Goal: Transaction & Acquisition: Purchase product/service

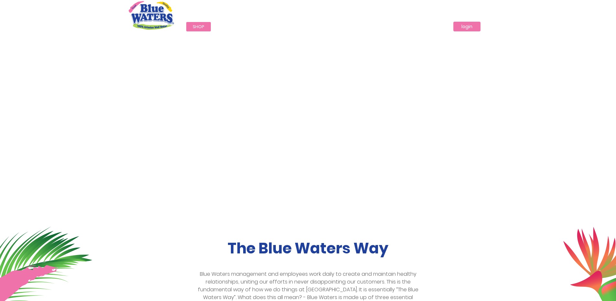
click at [471, 25] on link "login" at bounding box center [466, 27] width 27 height 10
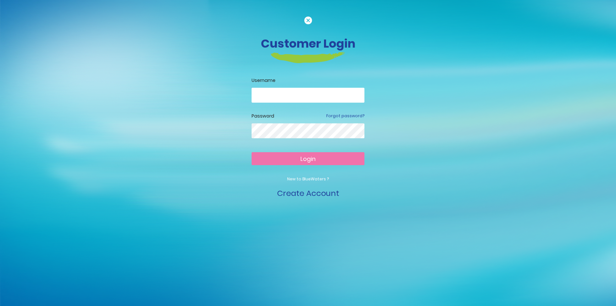
click at [327, 93] on input "email" at bounding box center [308, 95] width 113 height 15
type input "*"
click at [252, 152] on button "Login" at bounding box center [308, 158] width 113 height 13
drag, startPoint x: 303, startPoint y: 93, endPoint x: 239, endPoint y: 92, distance: 64.0
click at [239, 92] on div "**********" at bounding box center [308, 107] width 369 height 183
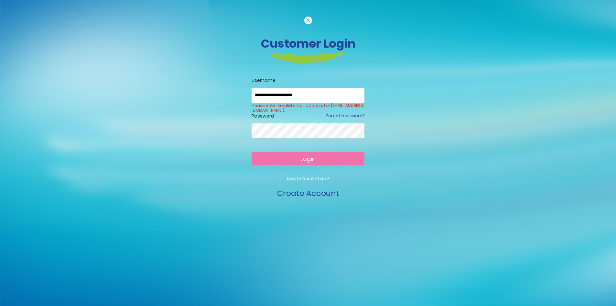
type input "**********"
click at [252, 152] on button "Login" at bounding box center [308, 158] width 113 height 13
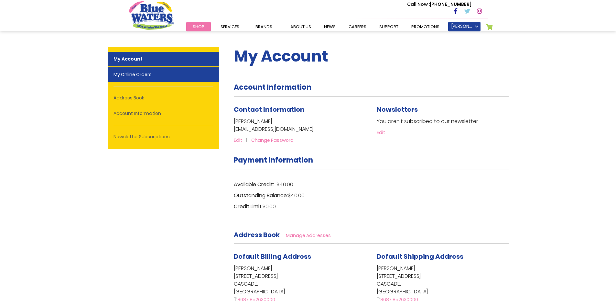
click at [137, 76] on link "My Online Orders" at bounding box center [164, 74] width 112 height 15
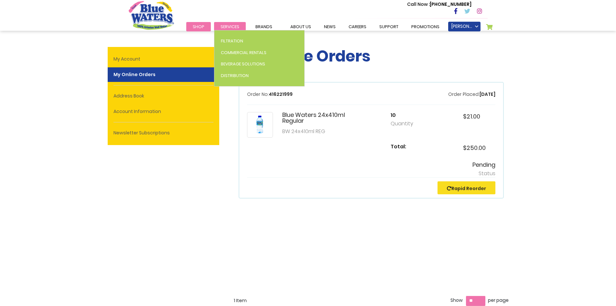
click at [233, 27] on span "Services" at bounding box center [230, 27] width 19 height 6
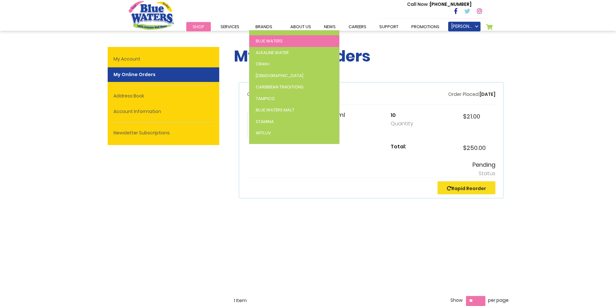
click at [271, 37] on link "Blue Waters" at bounding box center [294, 41] width 90 height 12
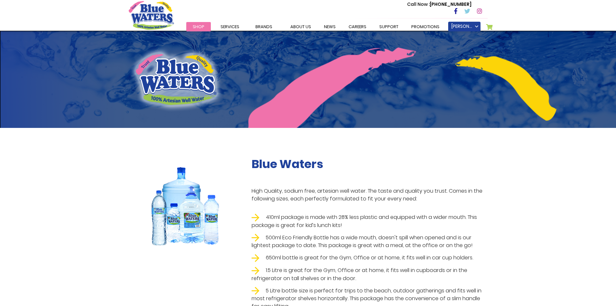
click at [198, 27] on span "Shop" at bounding box center [199, 27] width 12 height 6
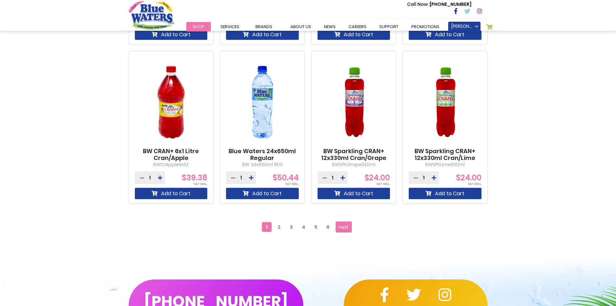
scroll to position [550, 0]
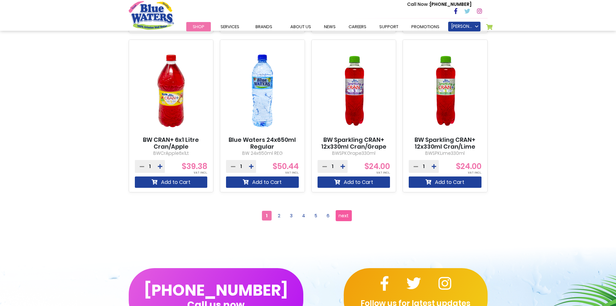
click at [342, 214] on span "next" at bounding box center [344, 215] width 10 height 10
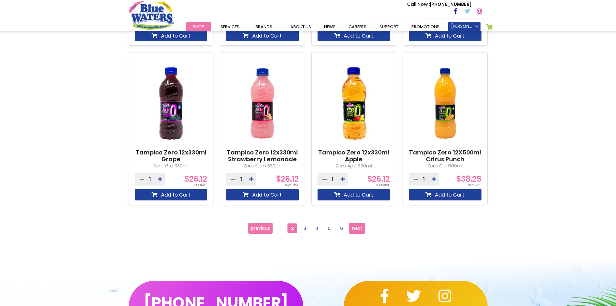
scroll to position [550, 0]
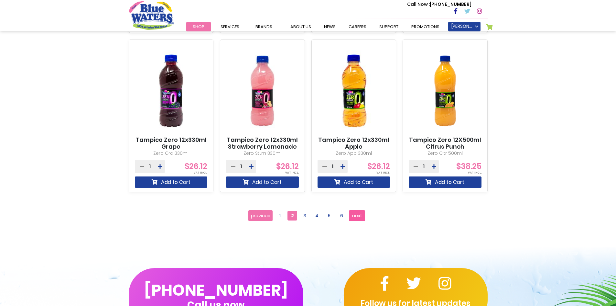
click at [355, 212] on span "next" at bounding box center [357, 215] width 10 height 10
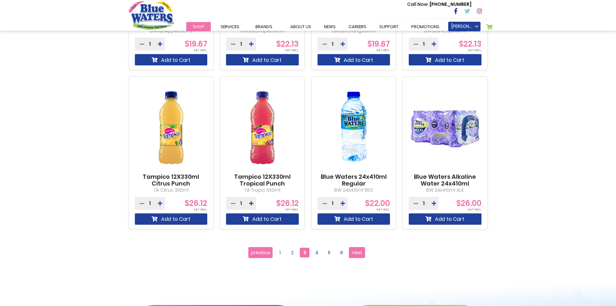
scroll to position [517, 0]
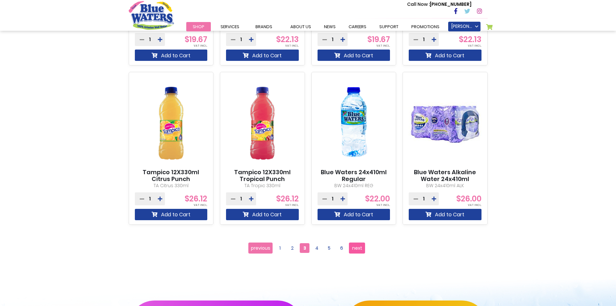
click at [356, 246] on span "next" at bounding box center [357, 248] width 10 height 10
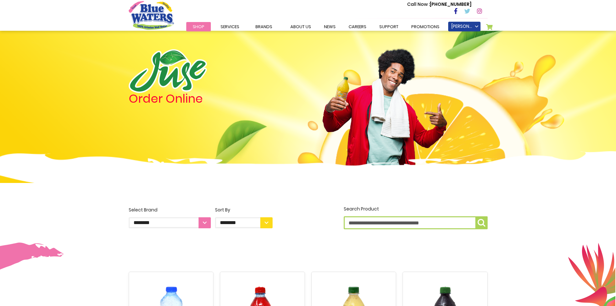
scroll to position [226, 0]
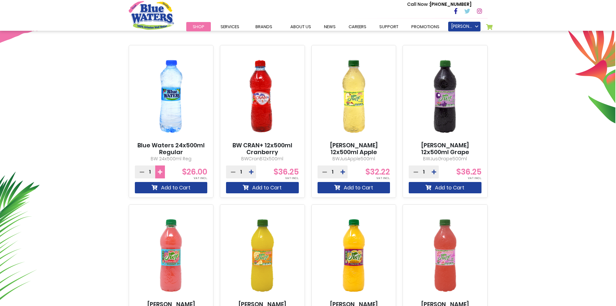
click at [160, 170] on icon at bounding box center [160, 171] width 5 height 5
click at [174, 187] on button "Add to Cart" at bounding box center [171, 187] width 73 height 11
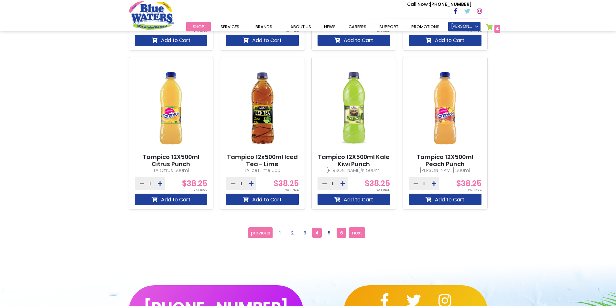
scroll to position [567, 0]
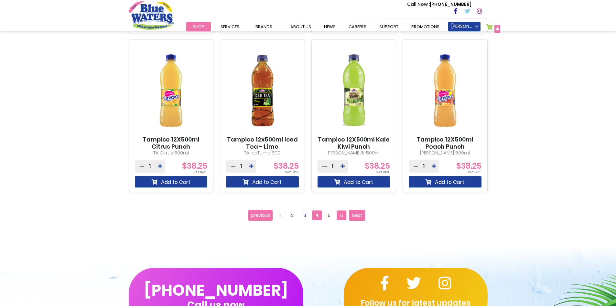
click at [340, 215] on span "6" at bounding box center [342, 215] width 10 height 10
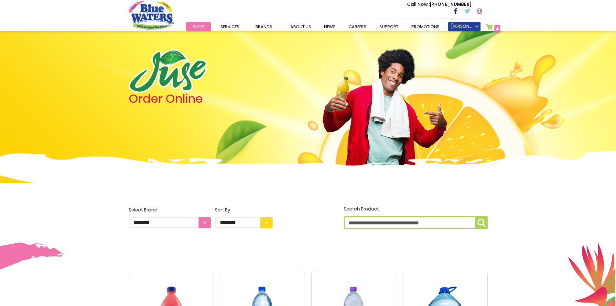
scroll to position [356, 0]
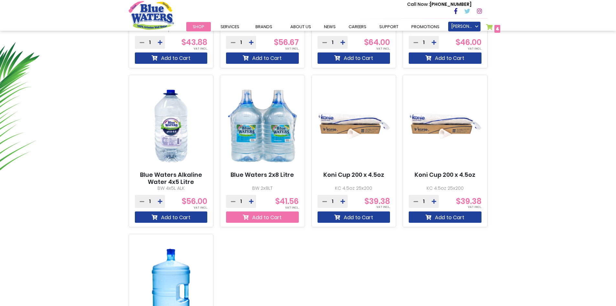
click at [264, 218] on button "Add to Cart" at bounding box center [262, 216] width 73 height 11
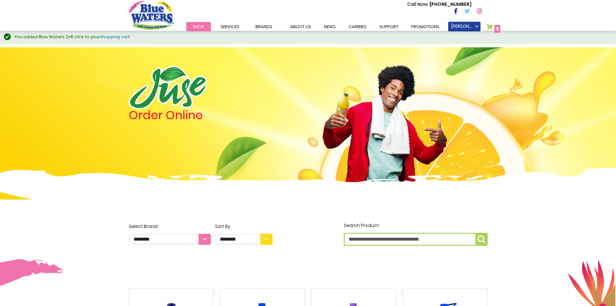
scroll to position [0, 0]
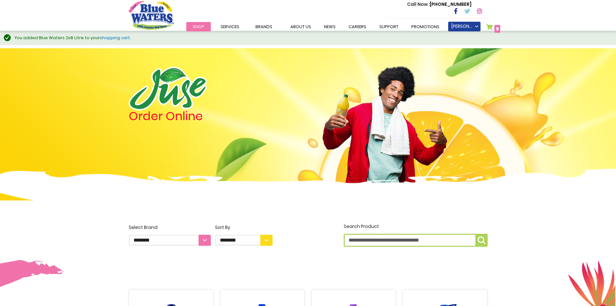
click at [491, 26] on link "My Cart 5 5 items" at bounding box center [493, 28] width 15 height 9
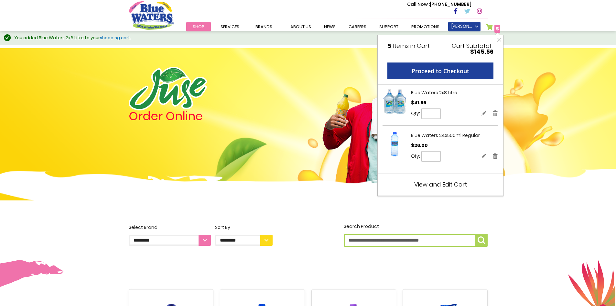
click at [447, 183] on span "View and Edit Cart" at bounding box center [440, 184] width 53 height 8
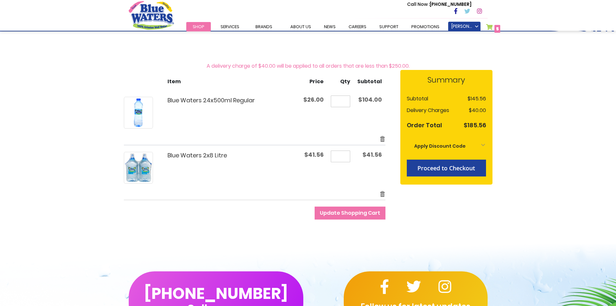
scroll to position [65, 0]
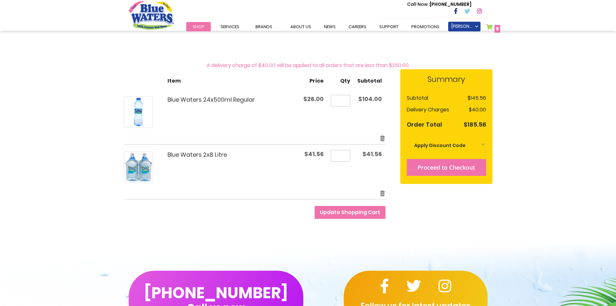
click at [449, 173] on button "Proceed to Checkout" at bounding box center [446, 167] width 79 height 17
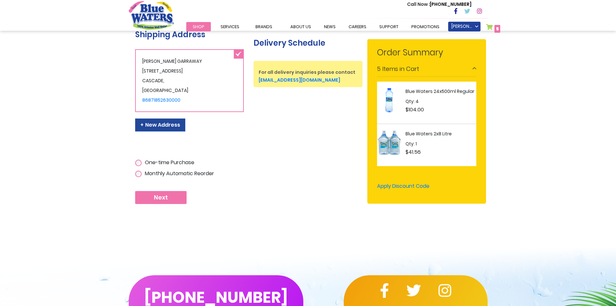
scroll to position [151, 0]
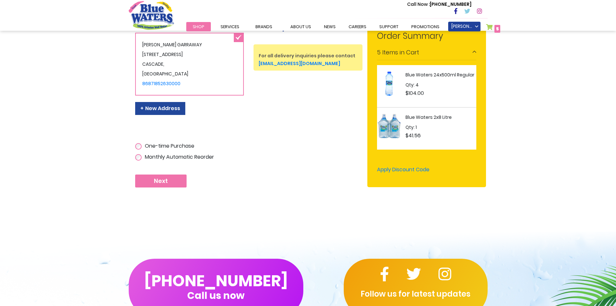
click at [167, 181] on span "Next" at bounding box center [161, 180] width 14 height 7
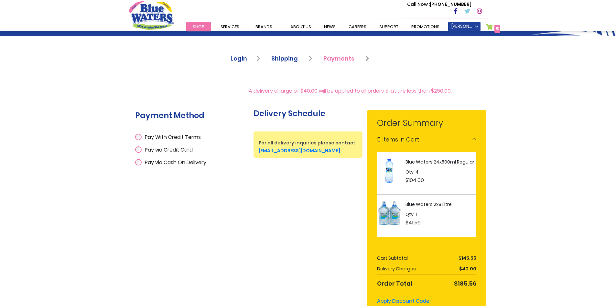
scroll to position [65, 0]
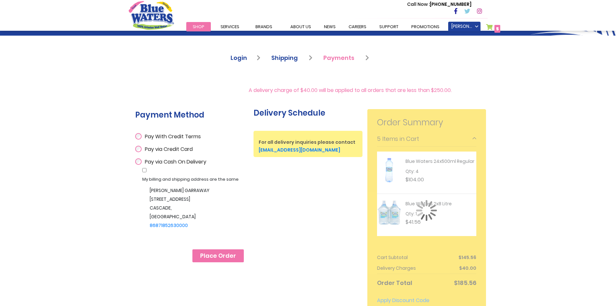
click at [228, 254] on span "Place Order" at bounding box center [218, 255] width 36 height 7
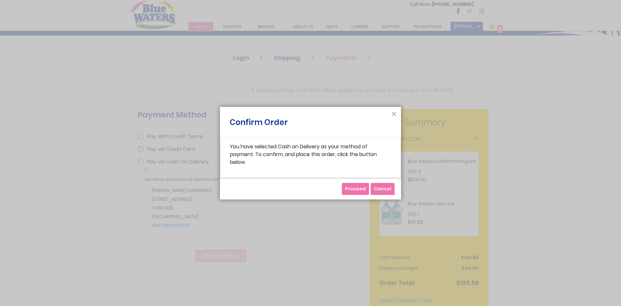
click at [357, 190] on span "Proceed" at bounding box center [355, 188] width 21 height 6
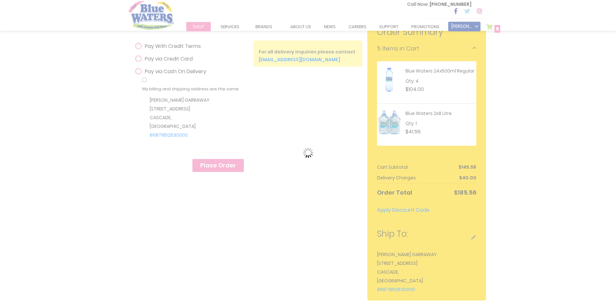
scroll to position [194, 0]
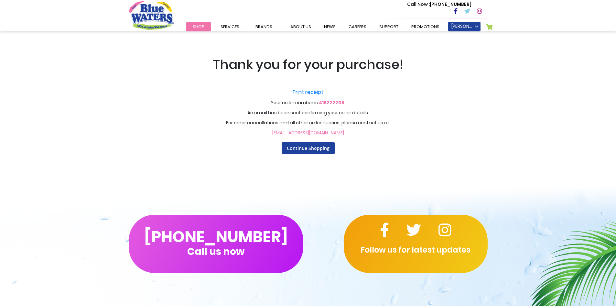
click at [331, 102] on strong "416222208" at bounding box center [332, 102] width 26 height 6
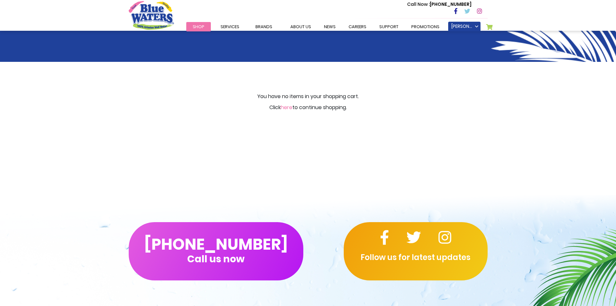
scroll to position [32, 0]
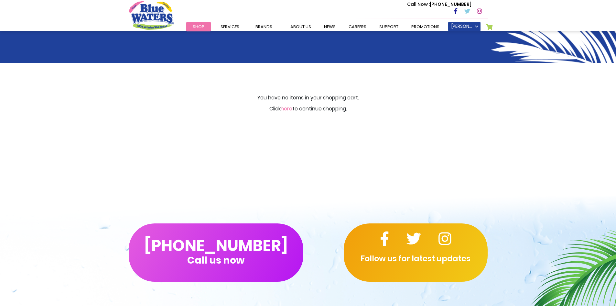
click at [285, 108] on link "here" at bounding box center [287, 108] width 12 height 7
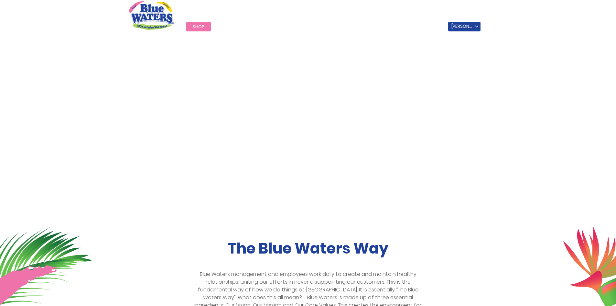
click at [198, 26] on span "Shop" at bounding box center [199, 27] width 12 height 6
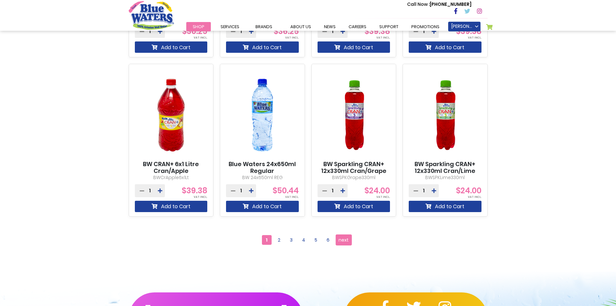
scroll to position [647, 0]
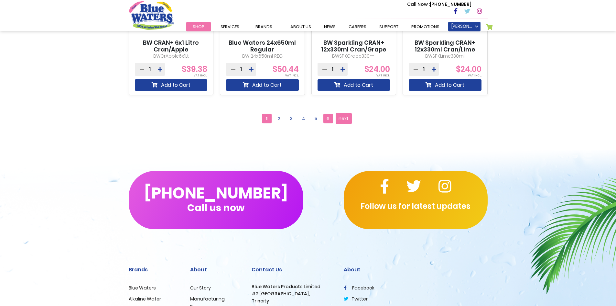
click at [327, 118] on span "6" at bounding box center [328, 118] width 10 height 10
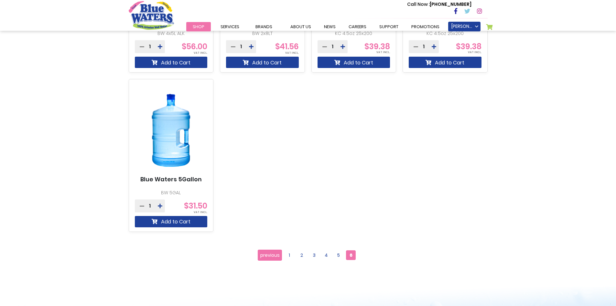
scroll to position [517, 0]
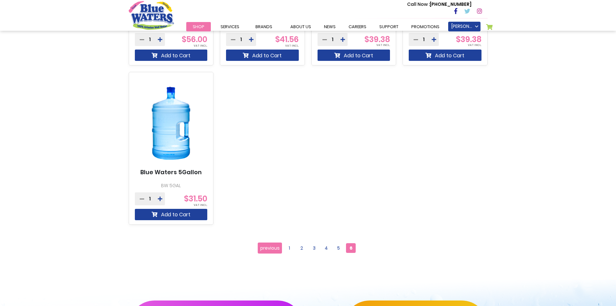
click at [176, 127] on img at bounding box center [171, 123] width 73 height 91
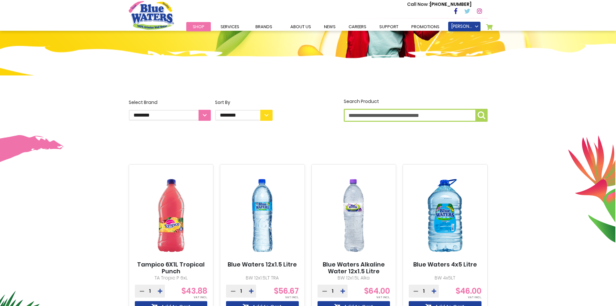
scroll to position [97, 0]
